Goal: Information Seeking & Learning: Learn about a topic

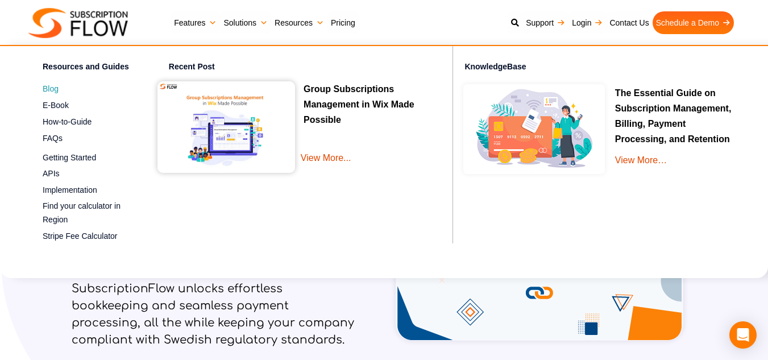
click at [53, 87] on span "Blog" at bounding box center [51, 89] width 16 height 12
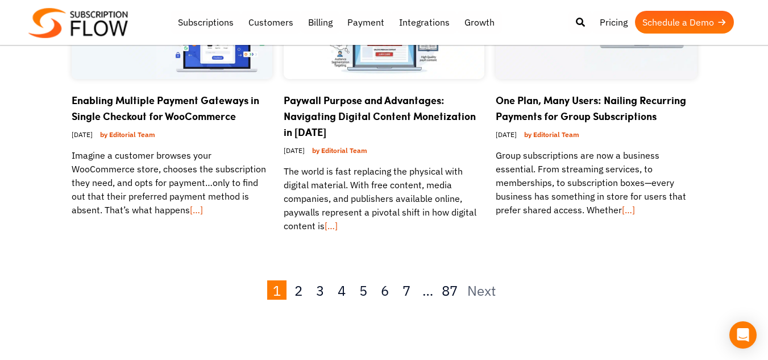
scroll to position [2104, 0]
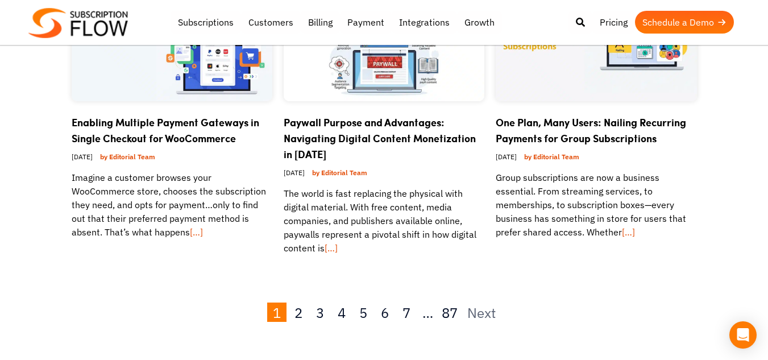
click at [60, 24] on img at bounding box center [78, 23] width 100 height 30
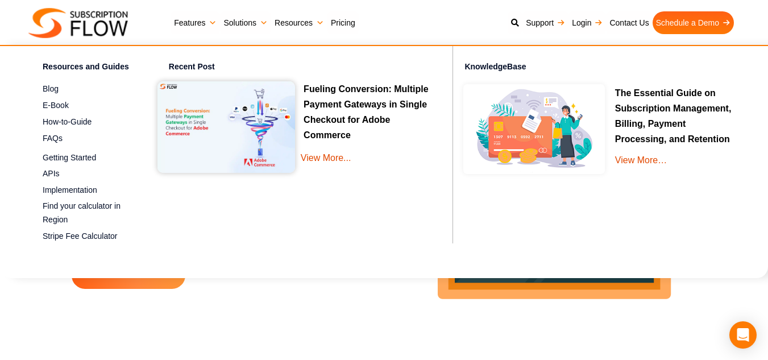
click at [337, 97] on h3 "Fueling Conversion: Multiple Payment Gateways in Single Checkout for Adobe Comm…" at bounding box center [296, 112] width 276 height 62
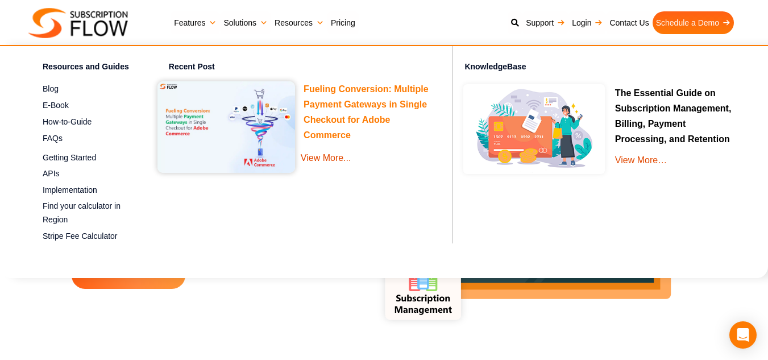
click at [386, 89] on link "Fueling Conversion: Multiple Payment Gateways in Single Checkout for Adobe Comm…" at bounding box center [366, 114] width 125 height 60
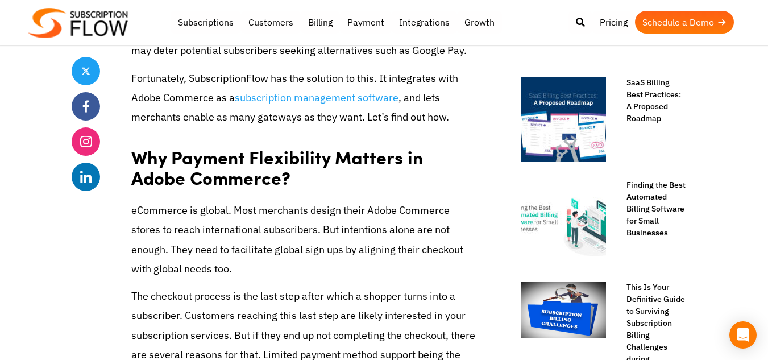
scroll to position [569, 0]
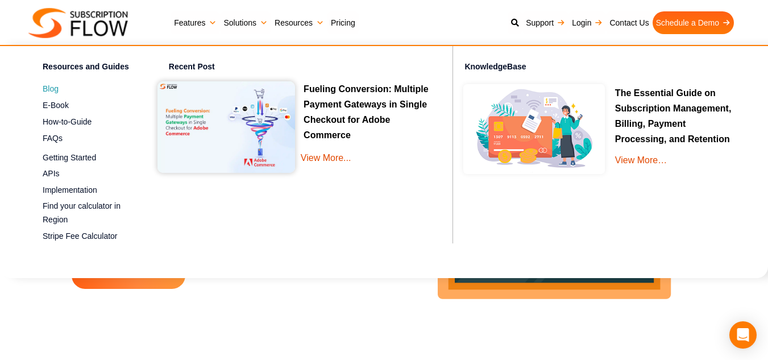
click at [46, 85] on span "Blog" at bounding box center [51, 89] width 16 height 12
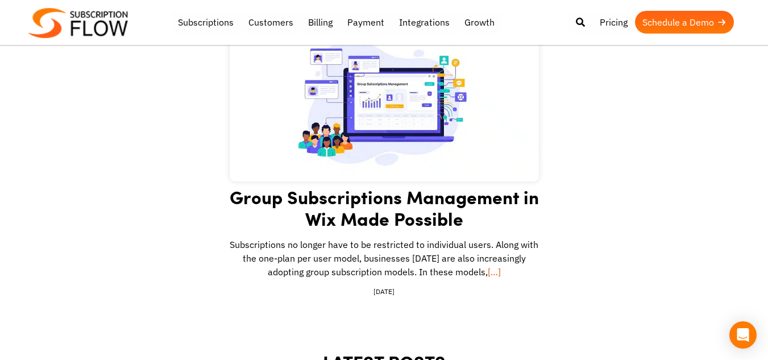
scroll to position [284, 0]
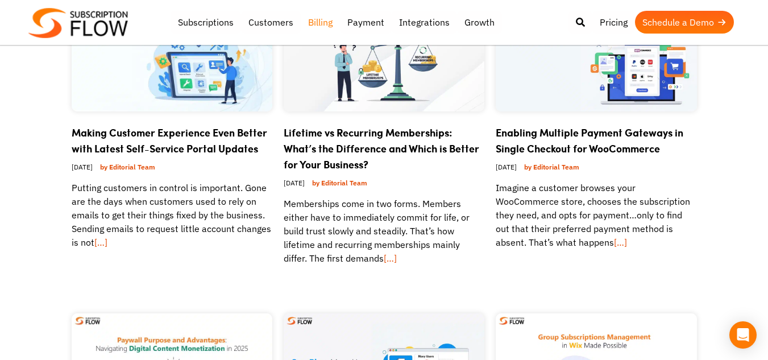
scroll to position [1763, 0]
